Goal: Task Accomplishment & Management: Manage account settings

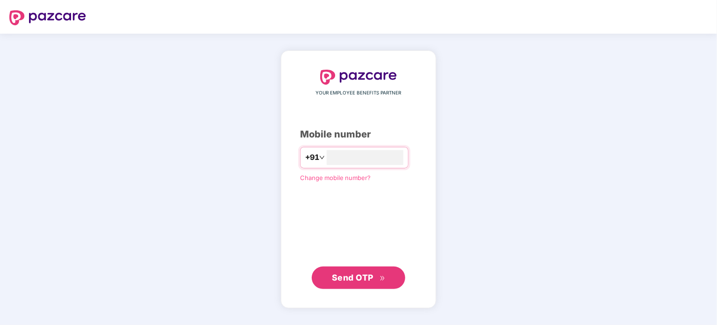
type input "**********"
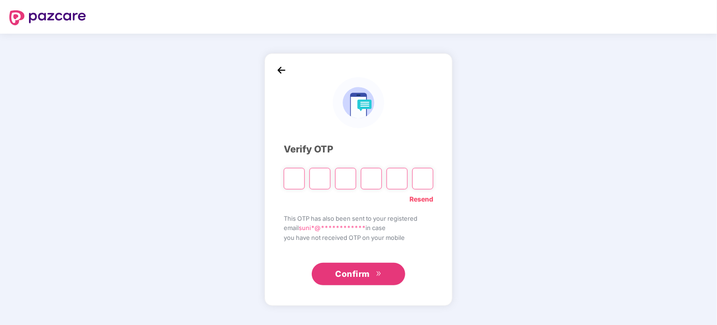
type input "*"
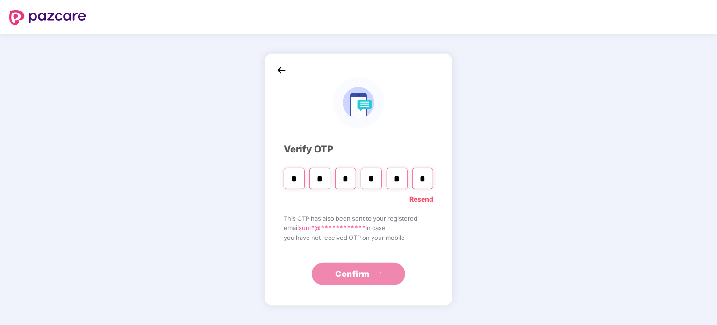
type input "*"
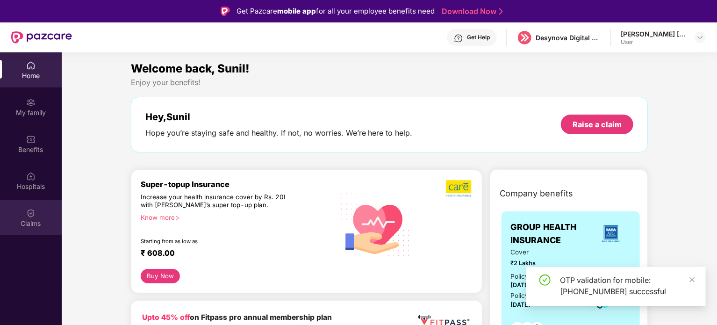
click at [16, 206] on div "Claims" at bounding box center [31, 217] width 62 height 35
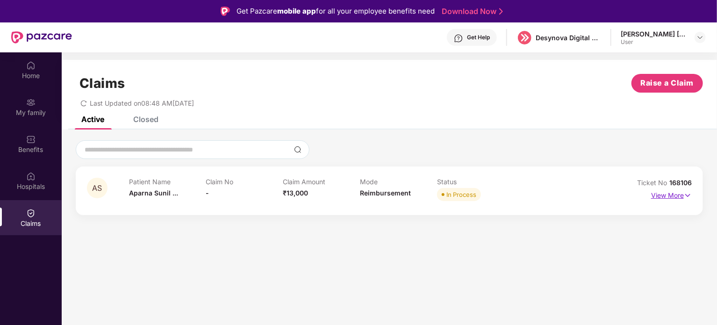
click at [687, 195] on img at bounding box center [688, 195] width 8 height 10
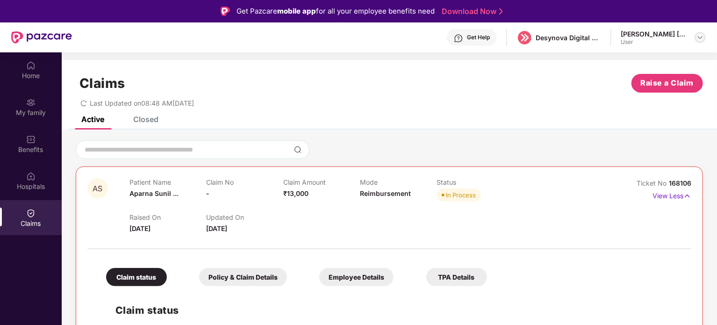
click at [700, 36] on img at bounding box center [700, 37] width 7 height 7
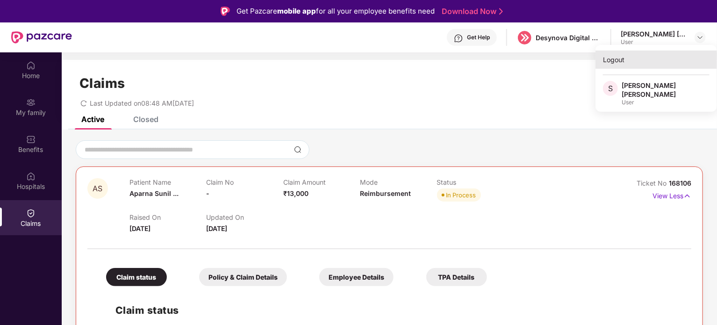
click at [618, 61] on div "Logout" at bounding box center [657, 60] width 122 height 18
